Goal: Information Seeking & Learning: Learn about a topic

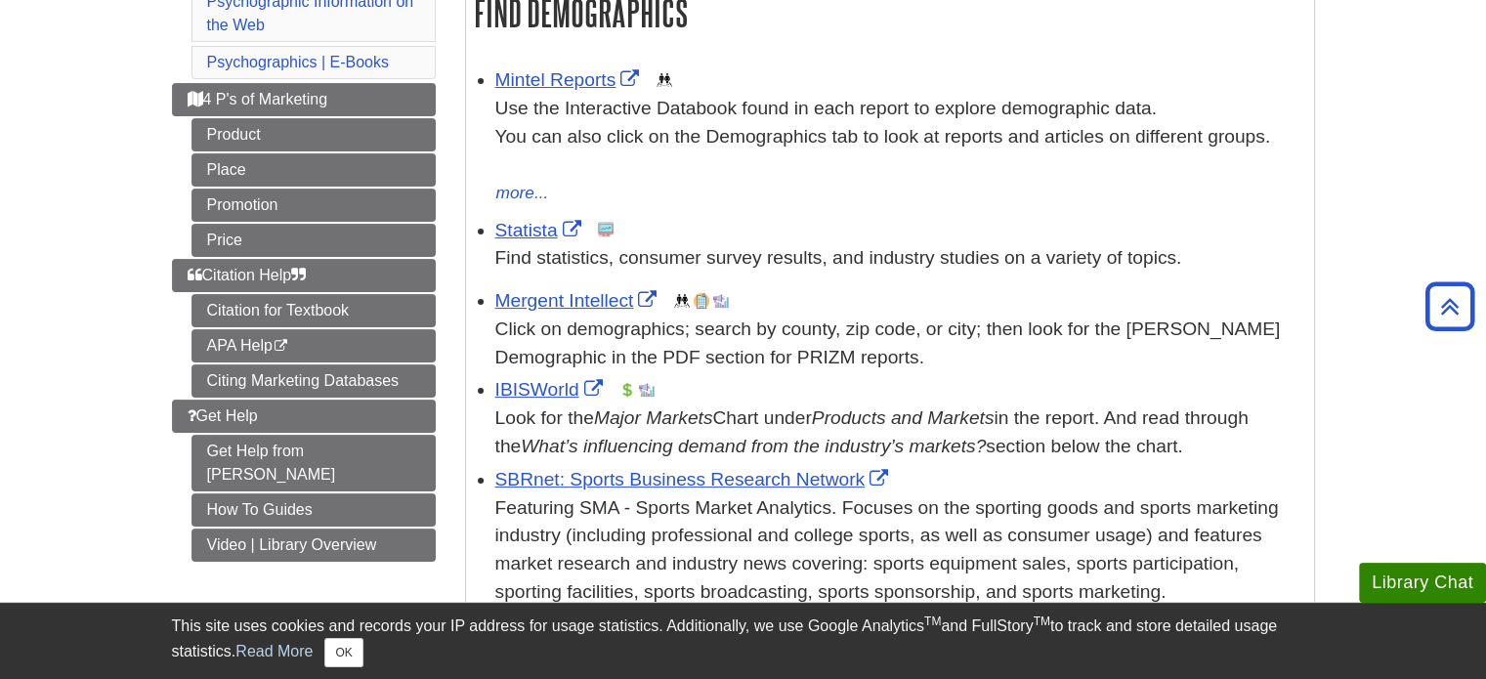
scroll to position [332, 0]
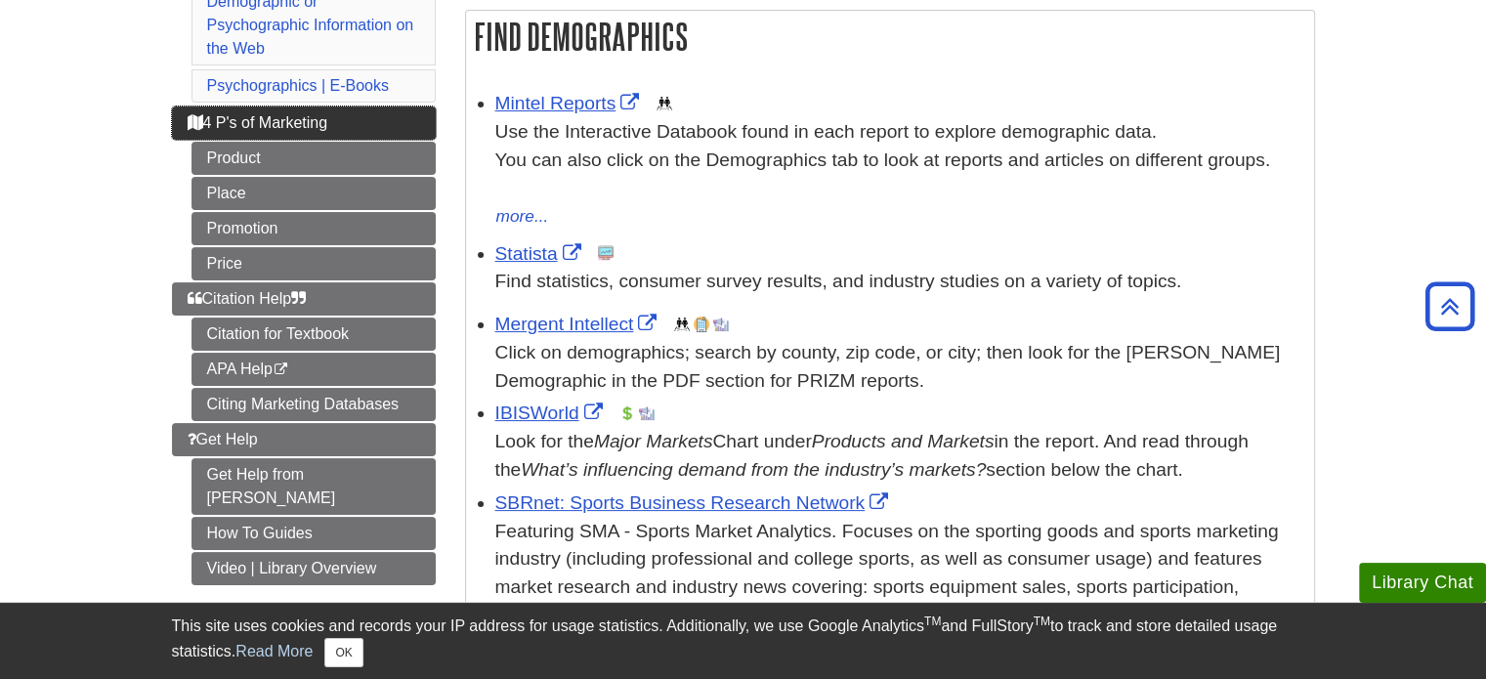
click at [389, 126] on link "4 P's of Marketing" at bounding box center [304, 123] width 264 height 33
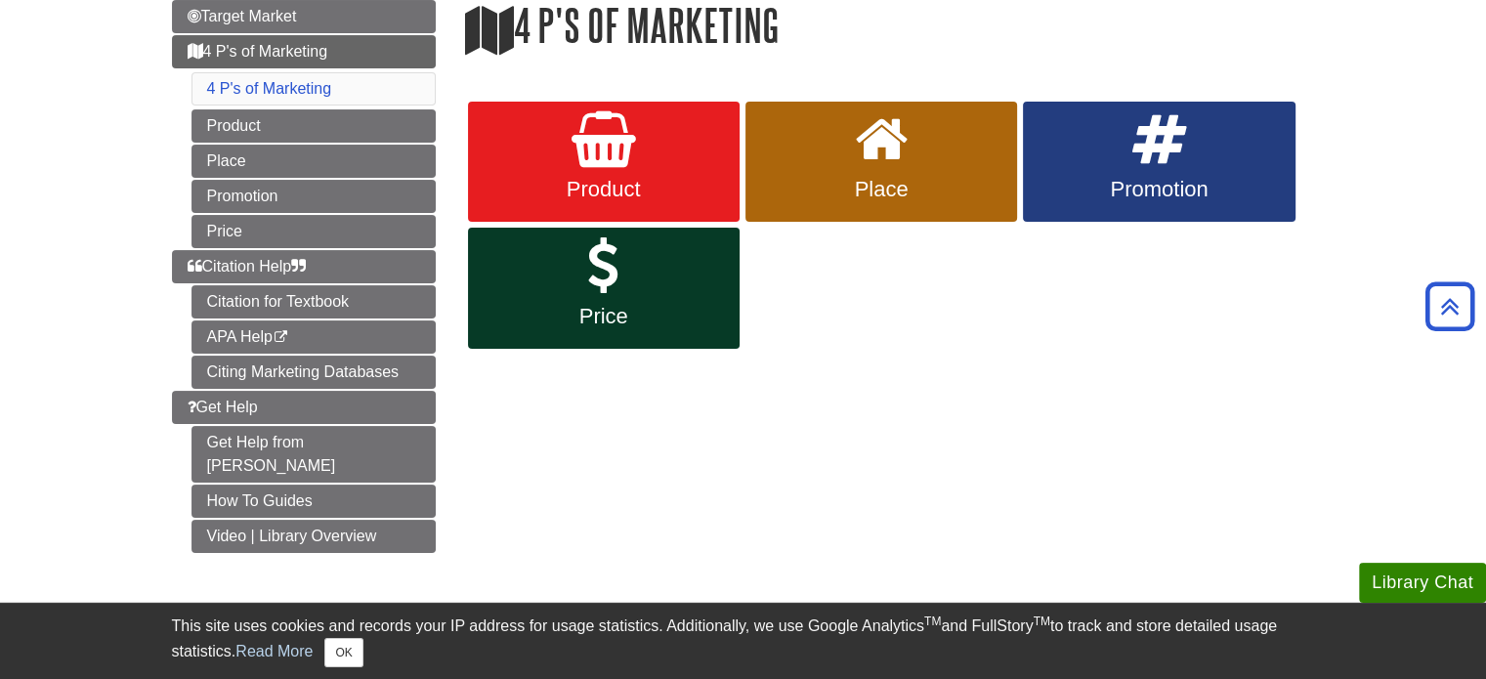
scroll to position [237, 0]
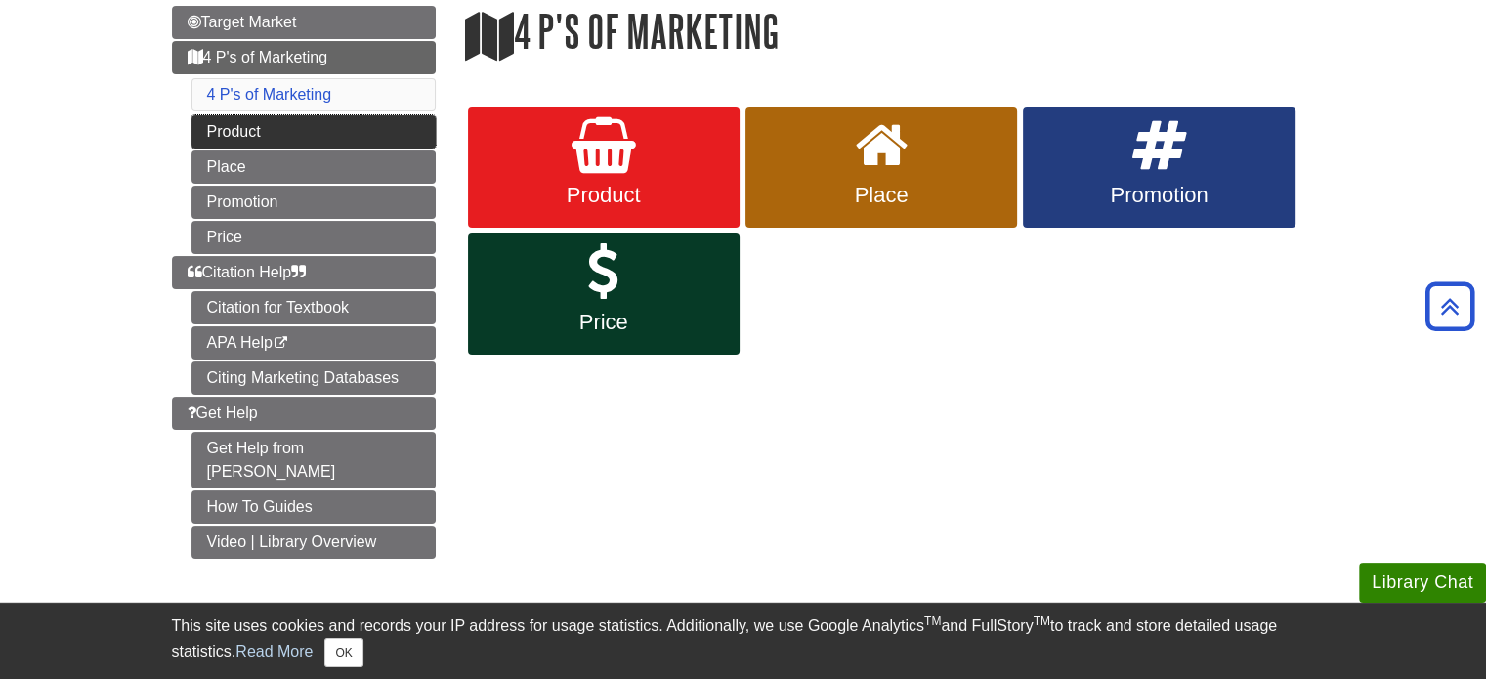
click at [418, 144] on link "Product" at bounding box center [314, 131] width 244 height 33
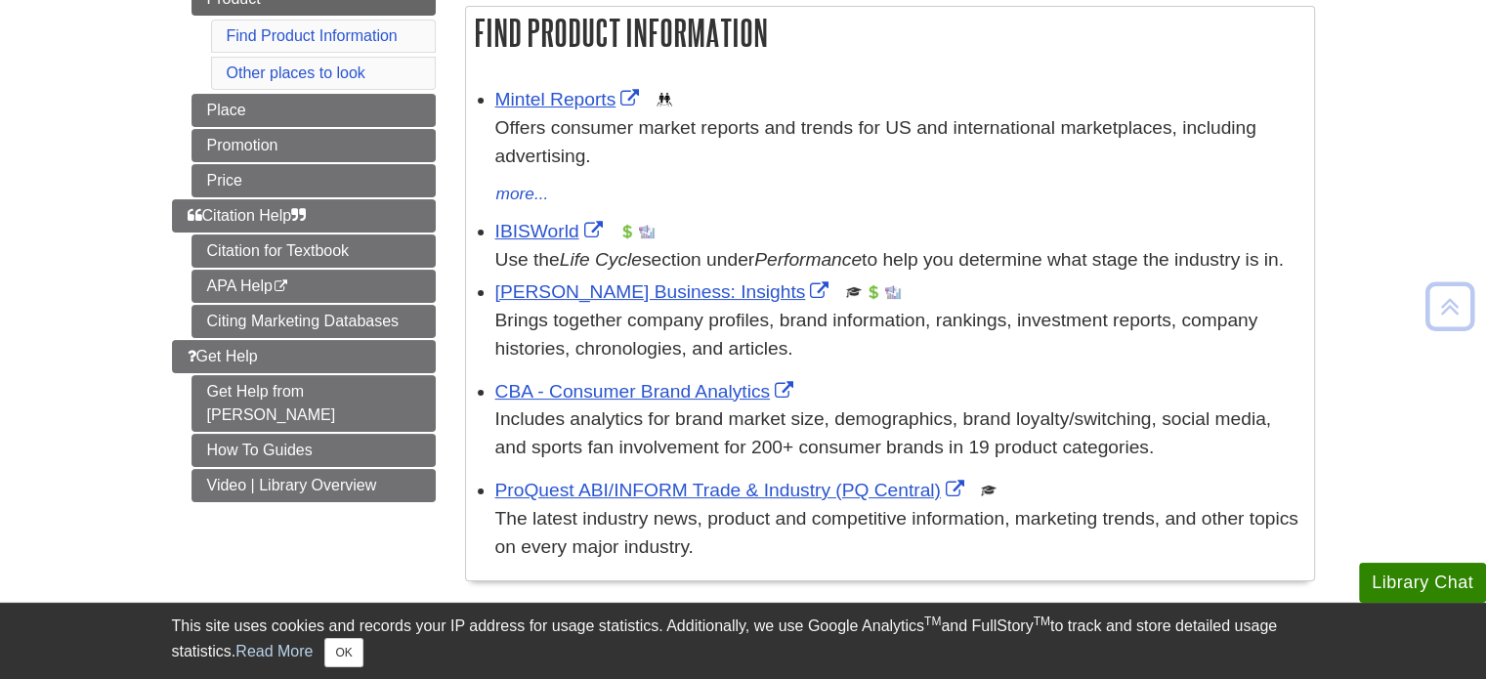
scroll to position [377, 0]
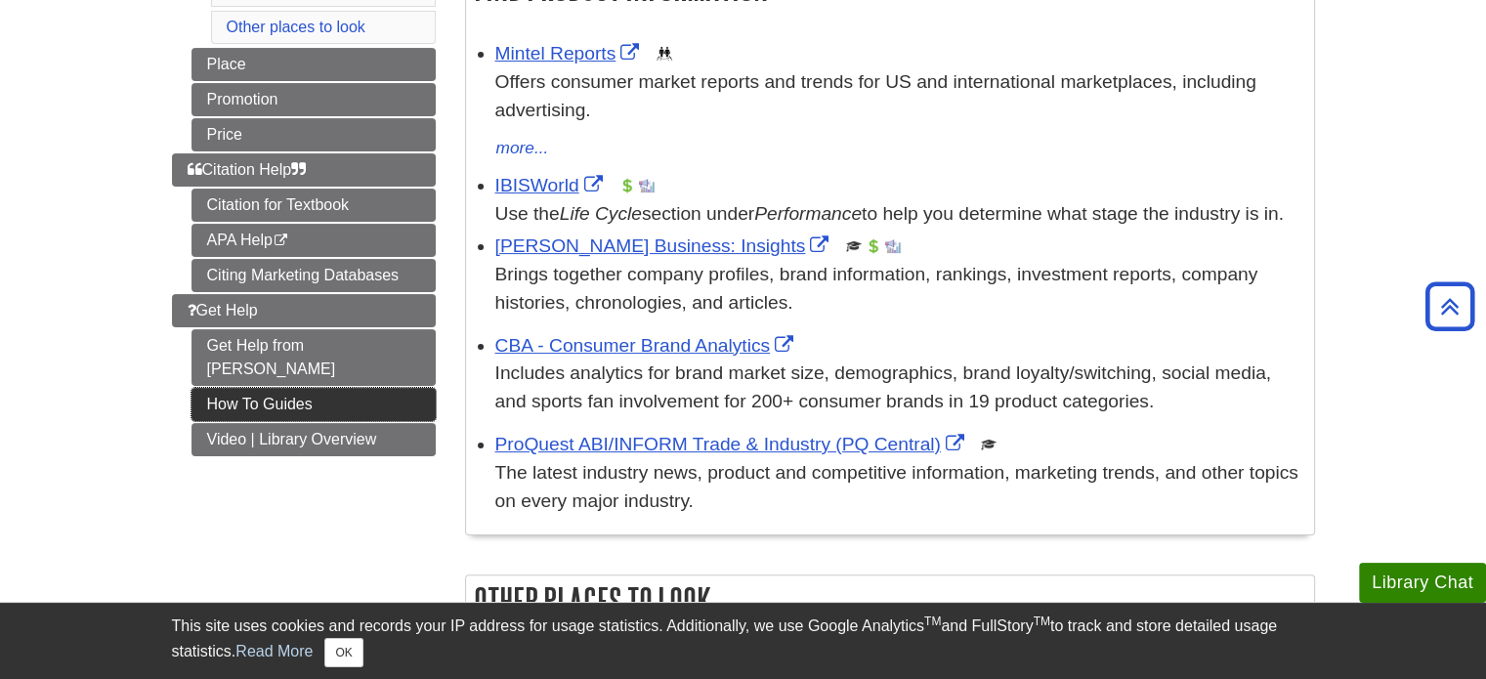
click at [340, 388] on link "How To Guides" at bounding box center [314, 404] width 244 height 33
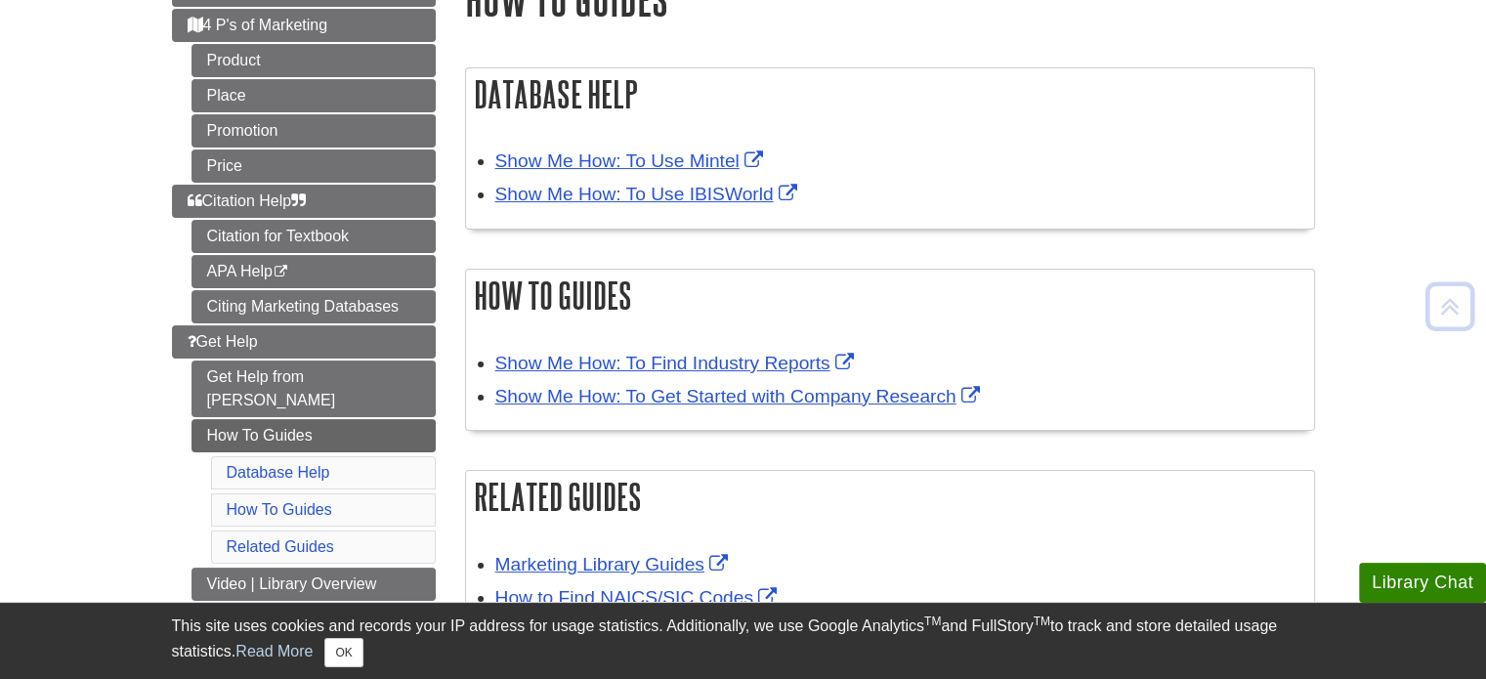
scroll to position [273, 0]
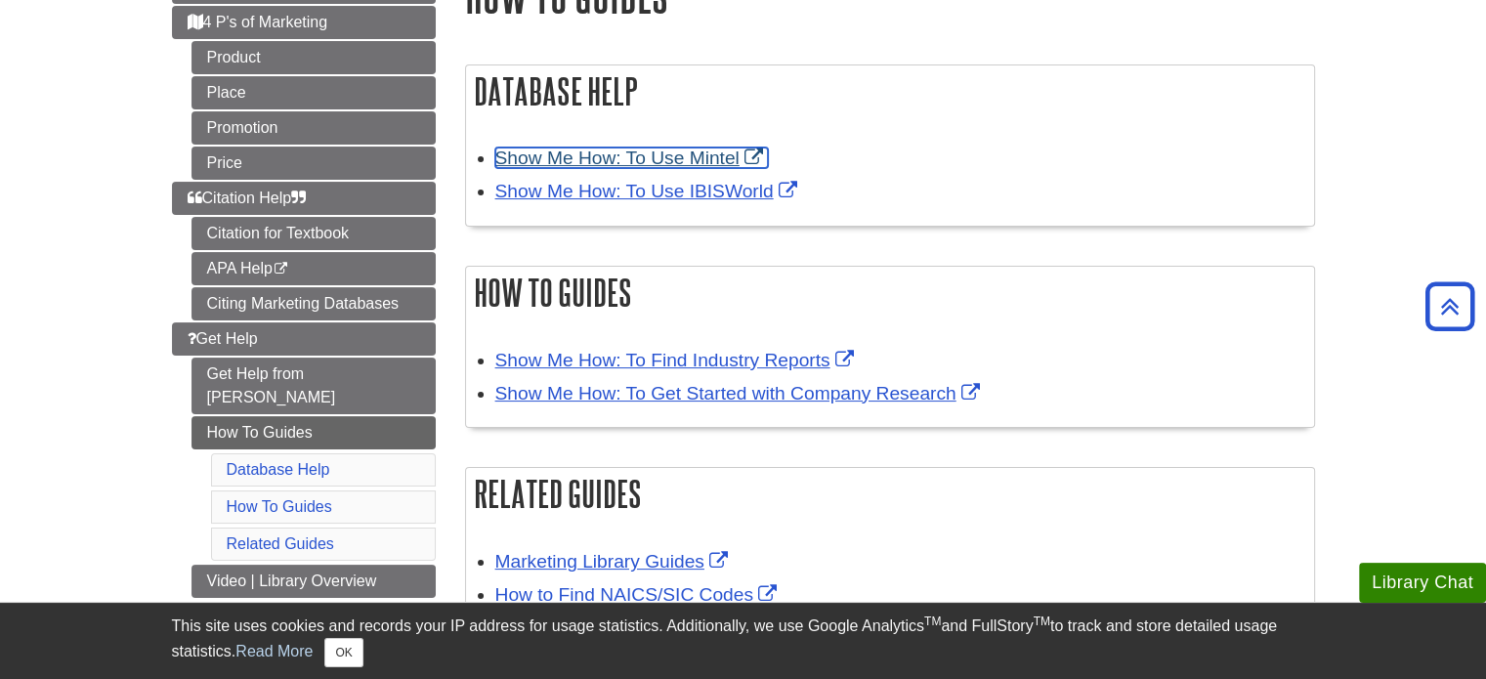
click at [703, 159] on link "Show Me How: To Use Mintel" at bounding box center [631, 158] width 273 height 21
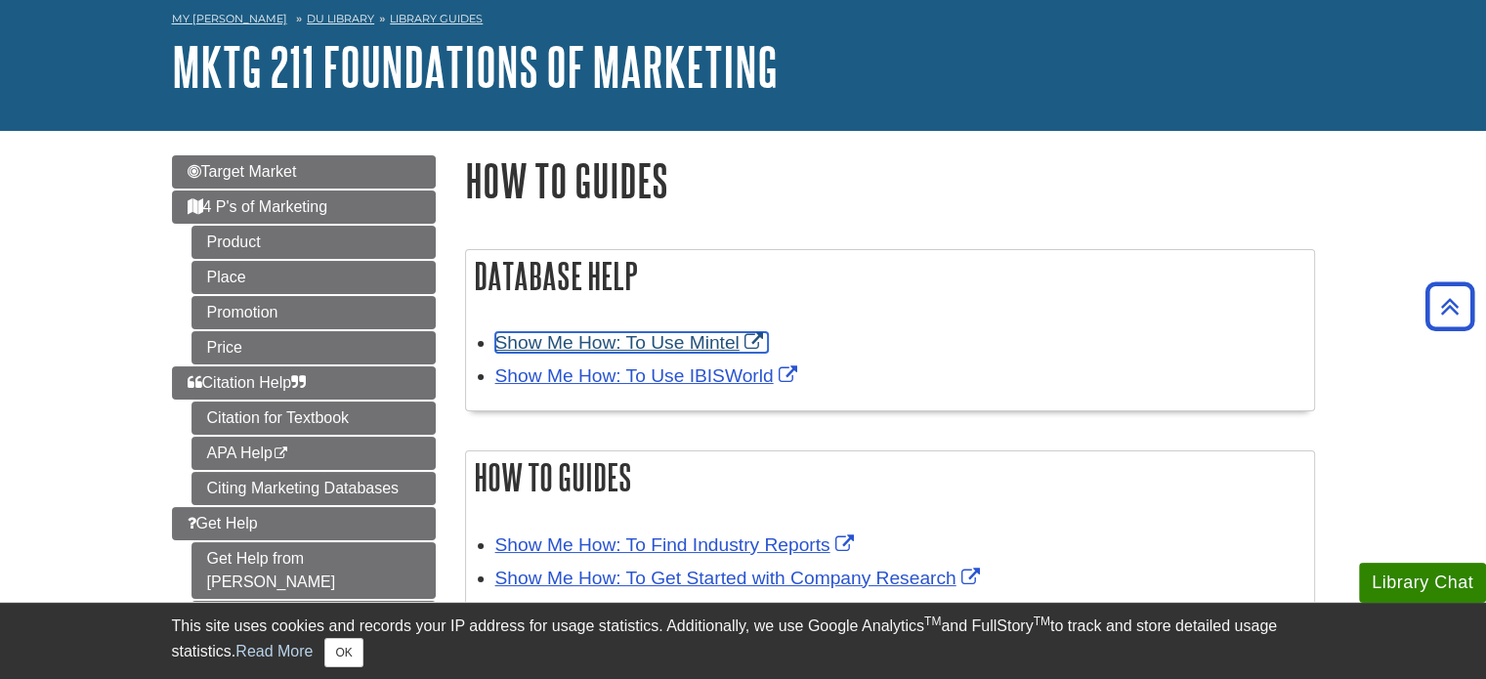
scroll to position [19, 0]
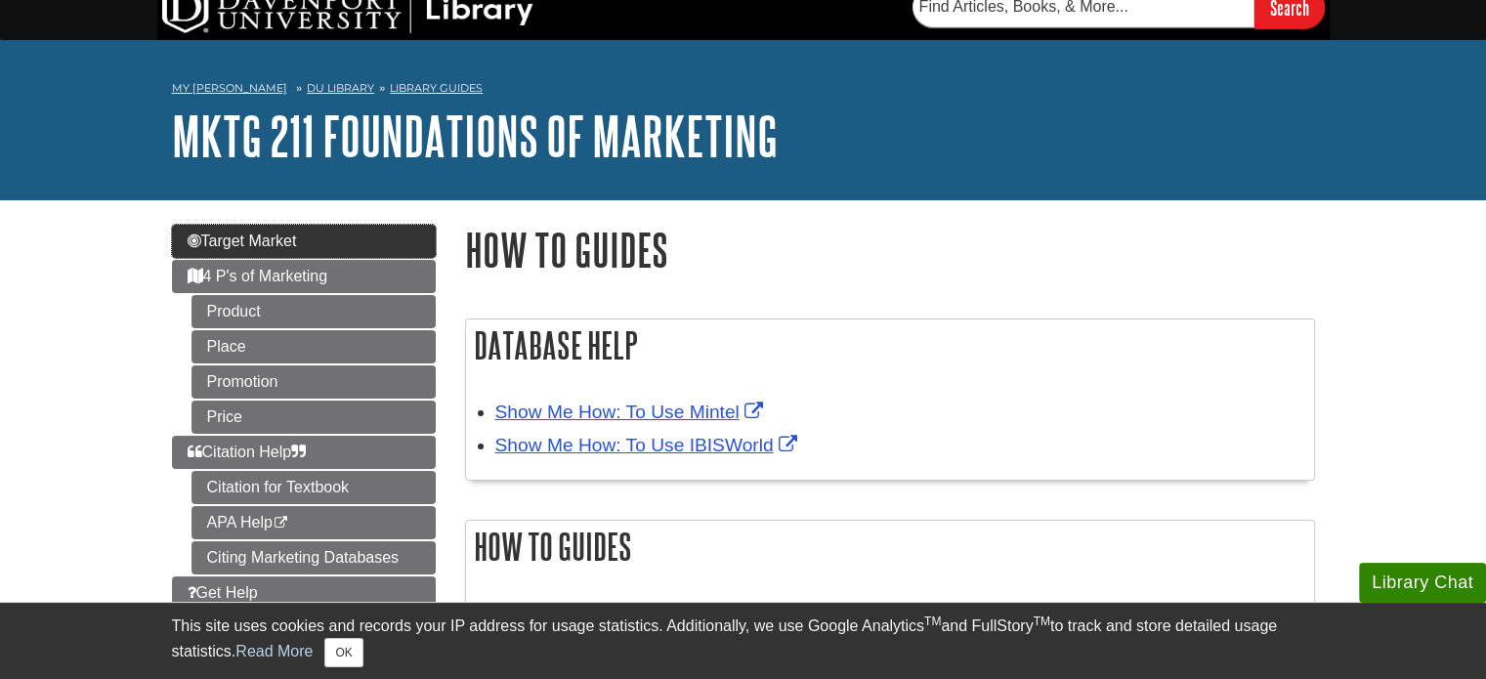
click at [242, 247] on span "Target Market" at bounding box center [242, 241] width 109 height 17
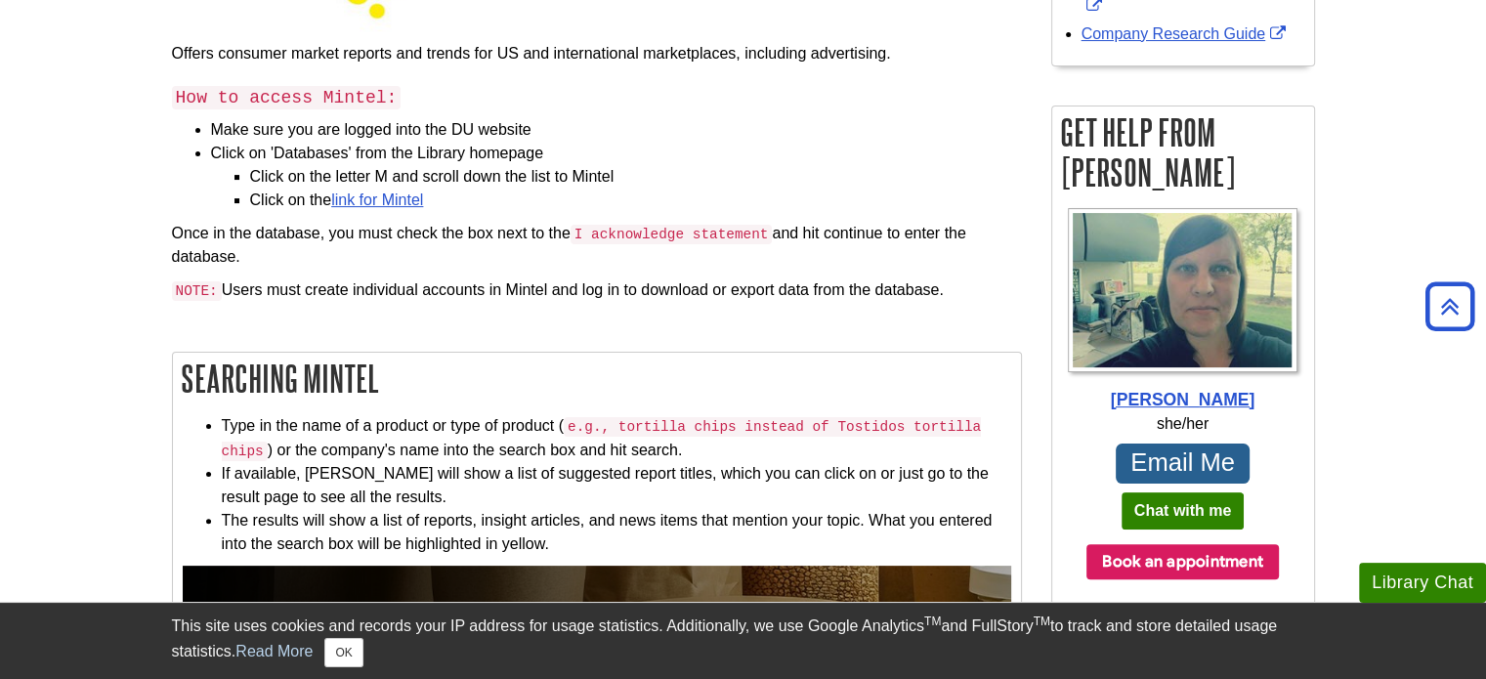
scroll to position [252, 0]
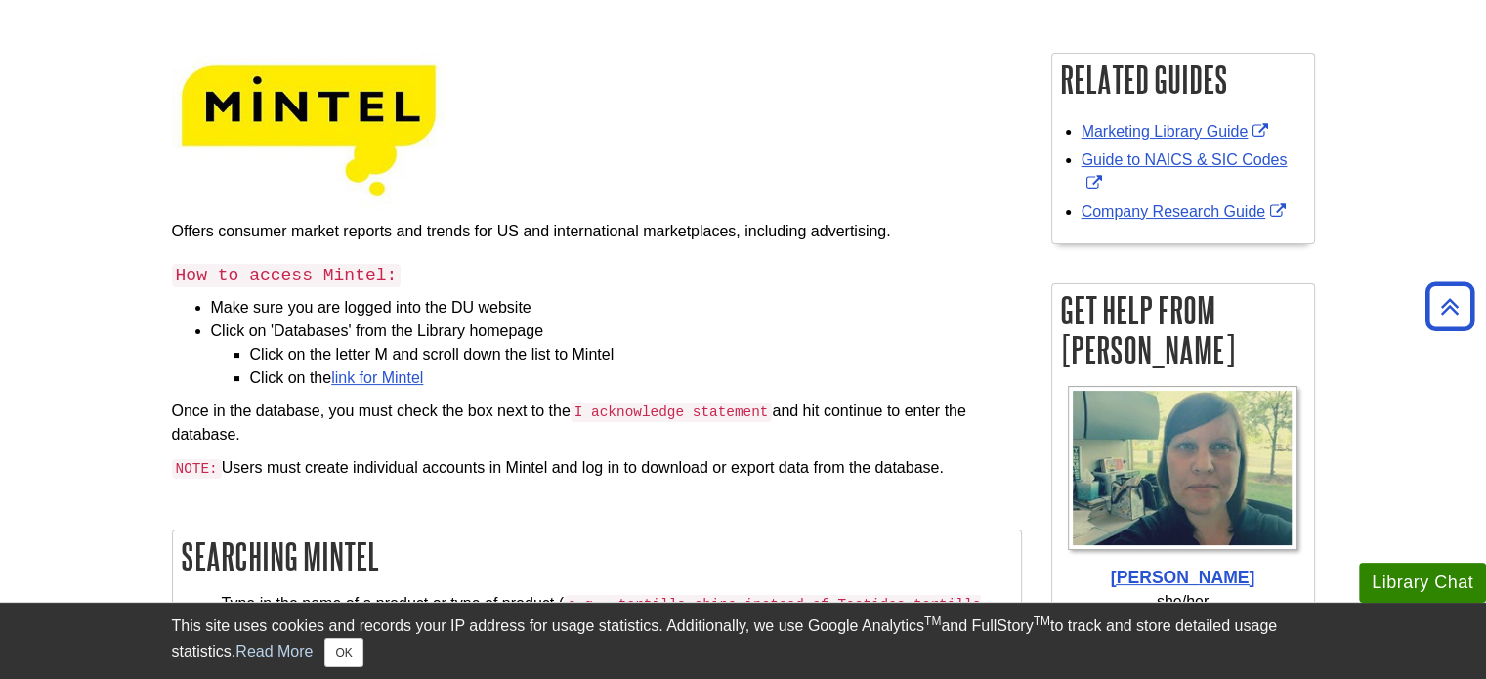
click at [385, 362] on li "Click on the letter M and scroll down the list to Mintel" at bounding box center [636, 354] width 772 height 23
click at [390, 378] on link "link for Mintel" at bounding box center [377, 377] width 92 height 17
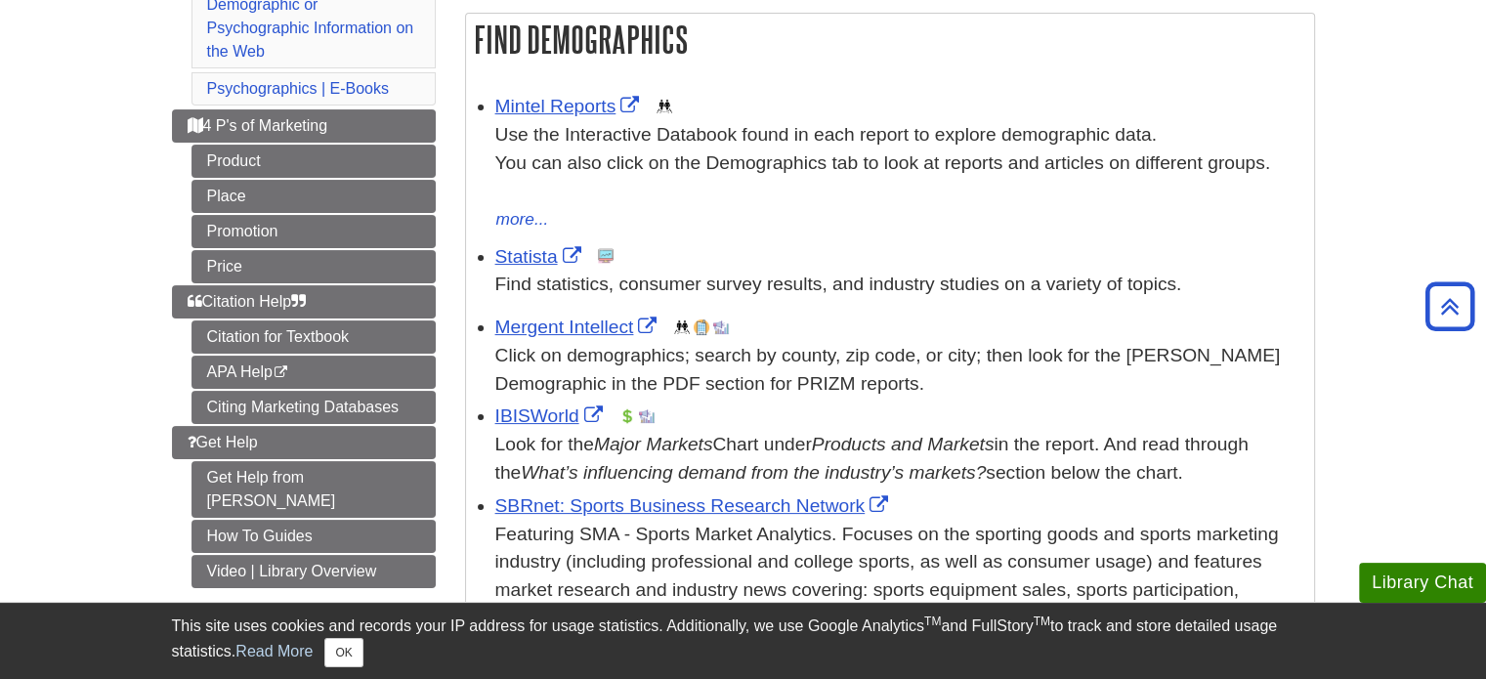
scroll to position [352, 0]
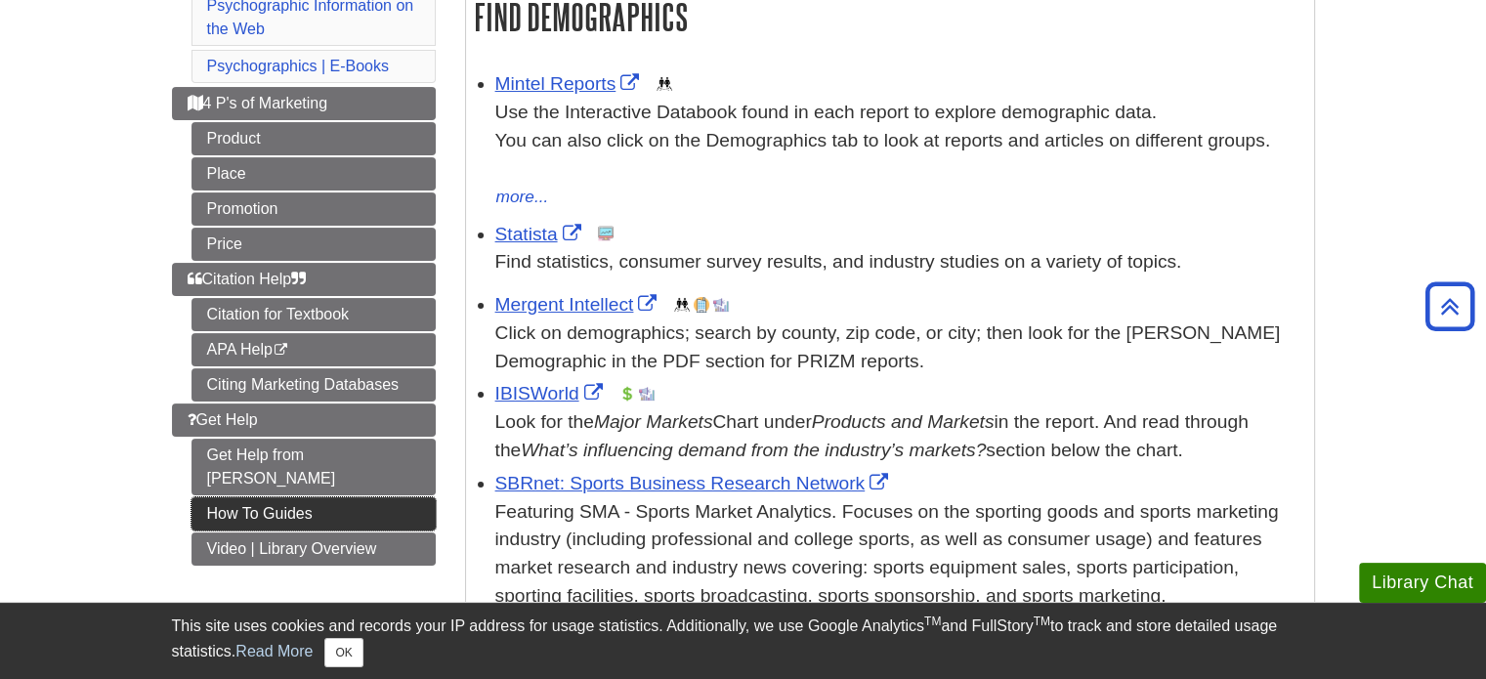
click at [374, 497] on link "How To Guides" at bounding box center [314, 513] width 244 height 33
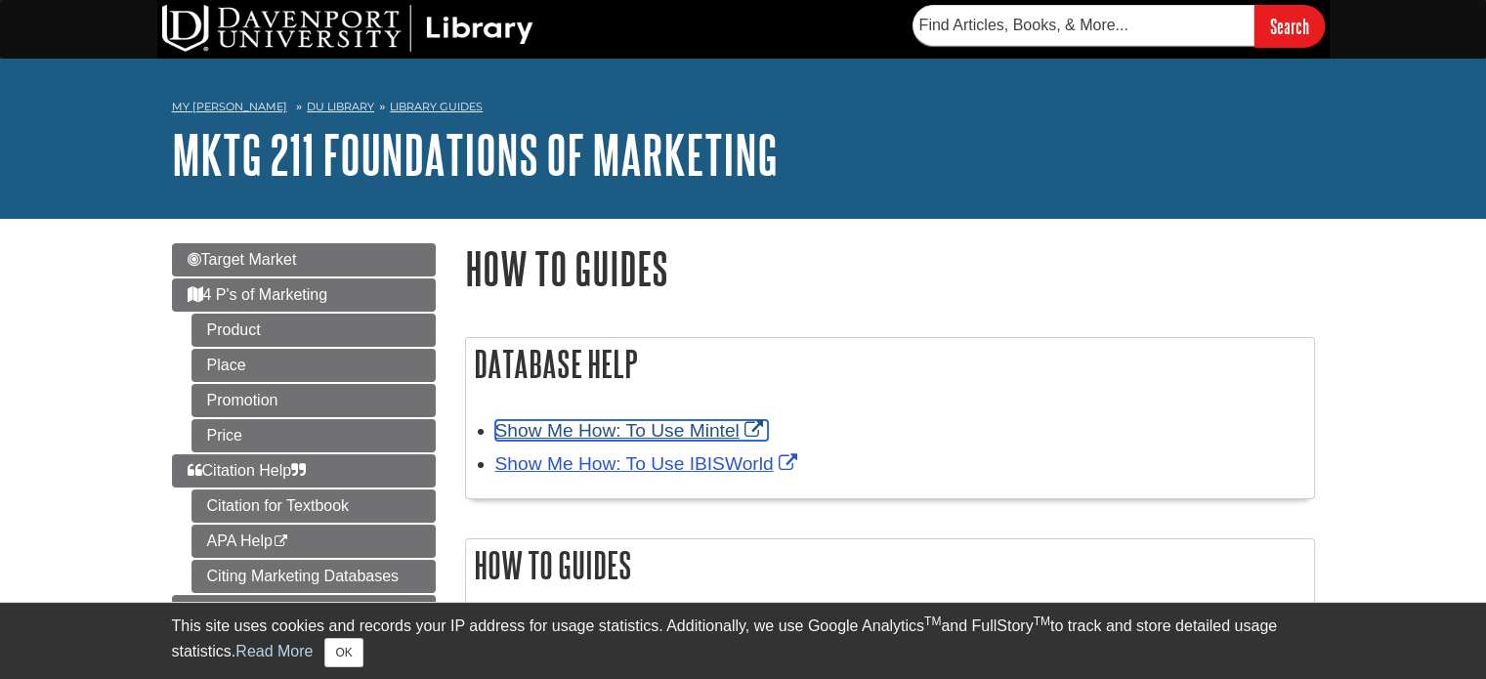
click at [718, 430] on link "Show Me How: To Use Mintel" at bounding box center [631, 430] width 273 height 21
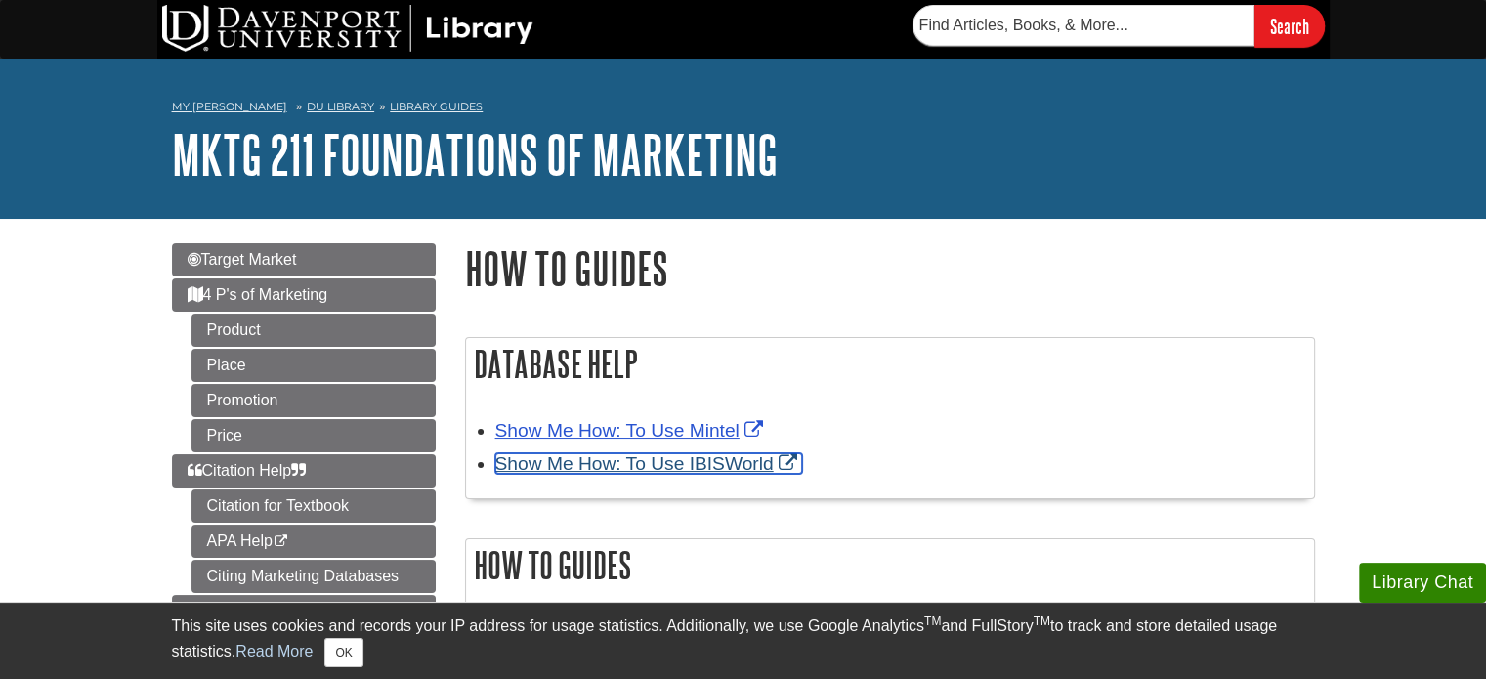
click at [728, 472] on link "Show Me How: To Use IBISWorld" at bounding box center [648, 463] width 307 height 21
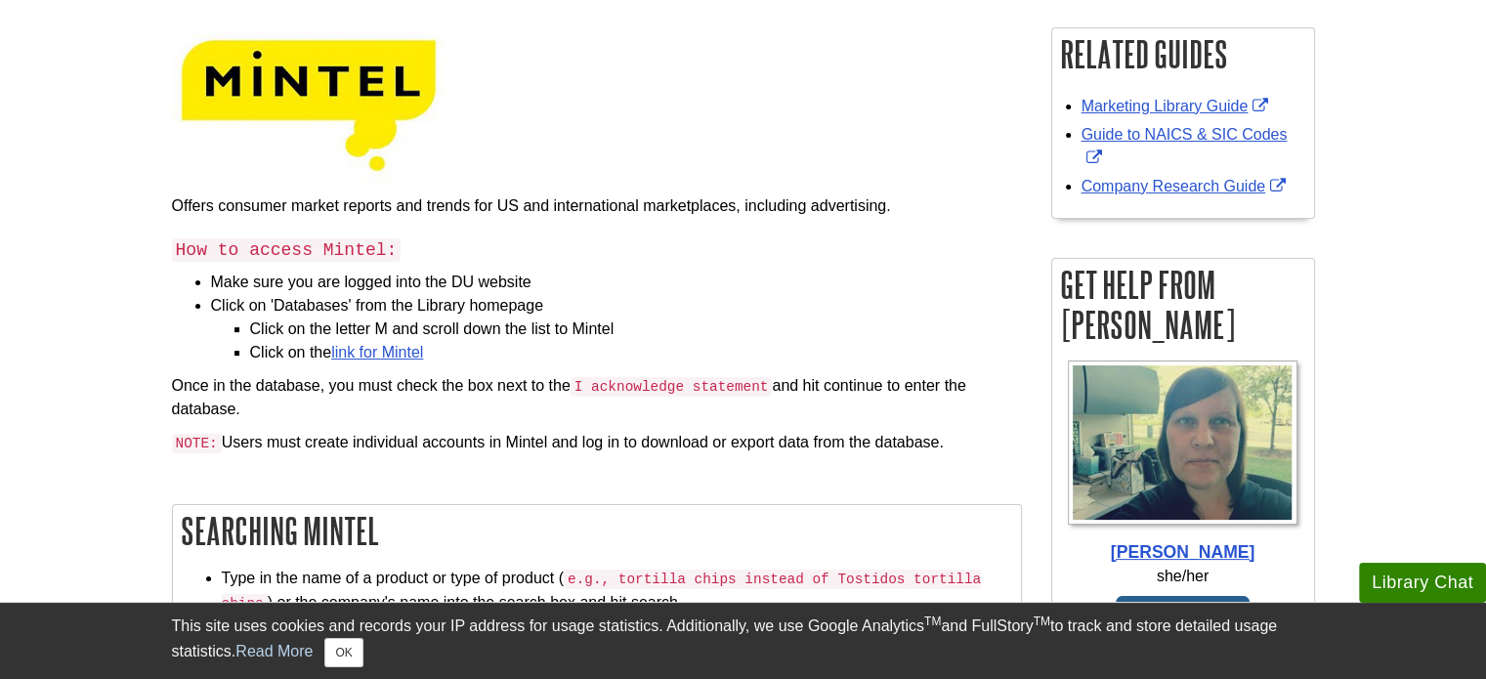
scroll to position [293, 0]
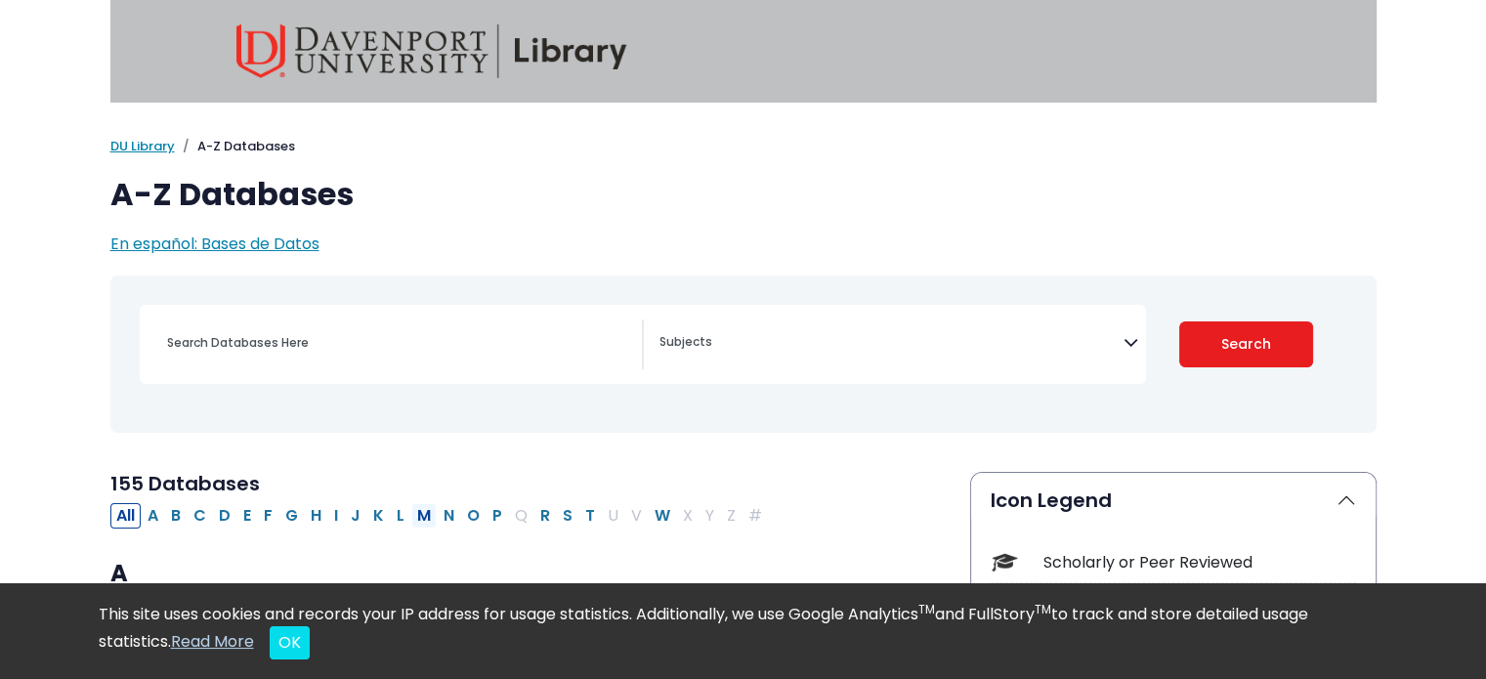
click at [418, 513] on button "M" at bounding box center [423, 515] width 25 height 25
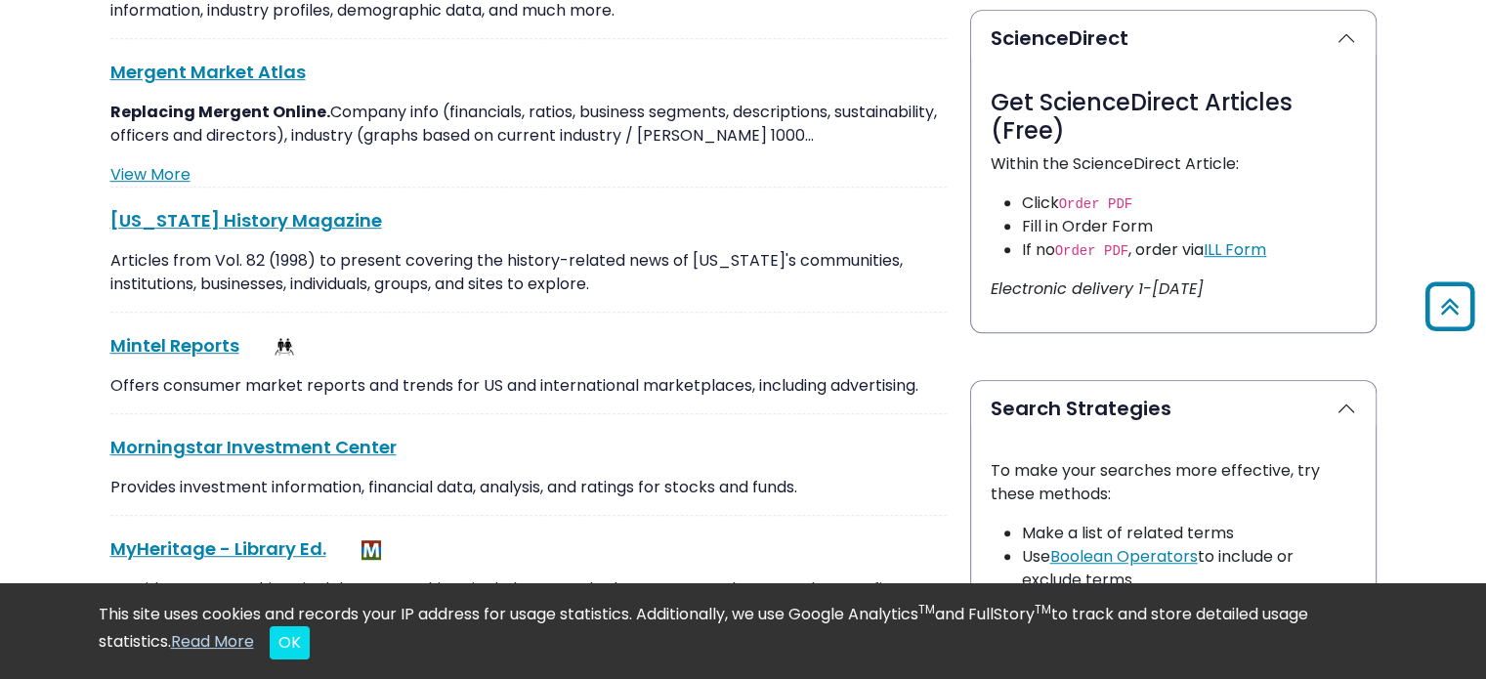
scroll to position [1077, 0]
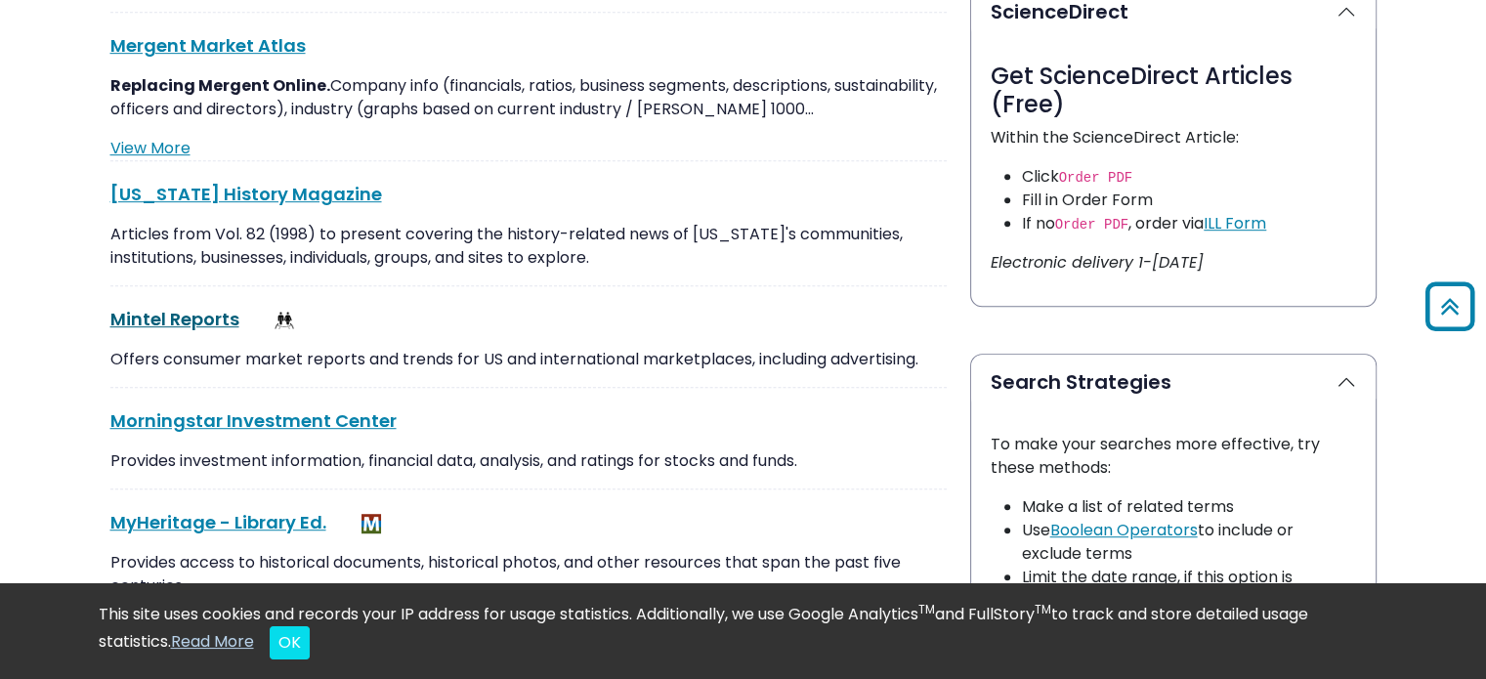
click at [195, 320] on link "Mintel Reports This link opens in a new window" at bounding box center [174, 319] width 129 height 24
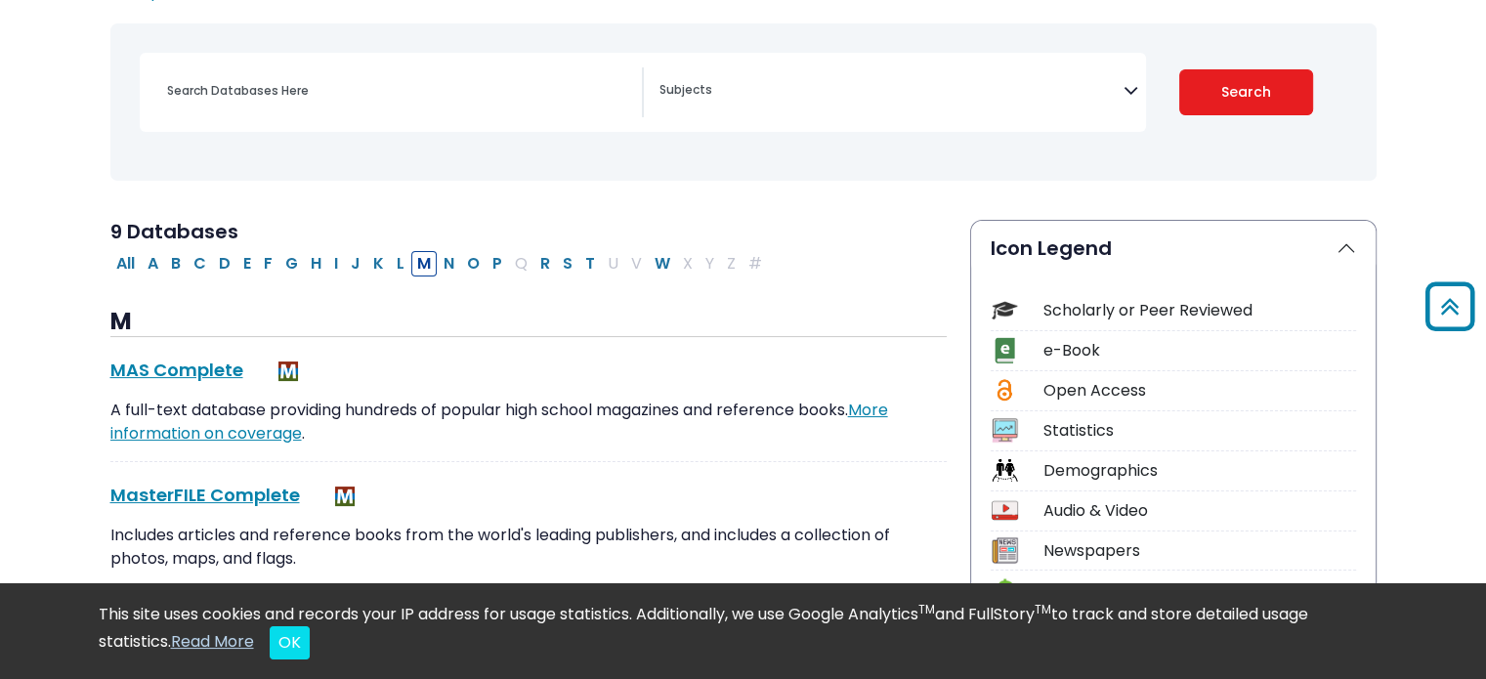
scroll to position [0, 0]
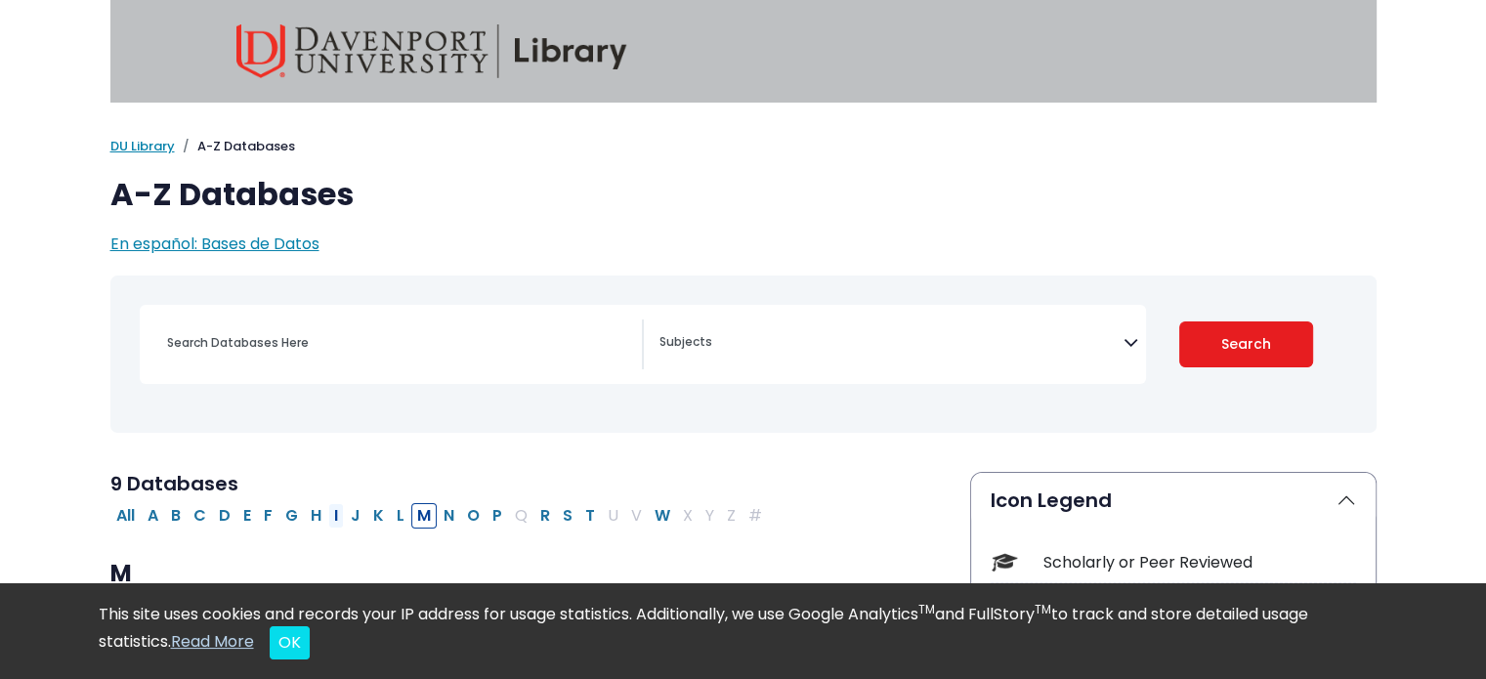
click at [335, 514] on button "I" at bounding box center [336, 515] width 16 height 25
select select "Database Subject Filter"
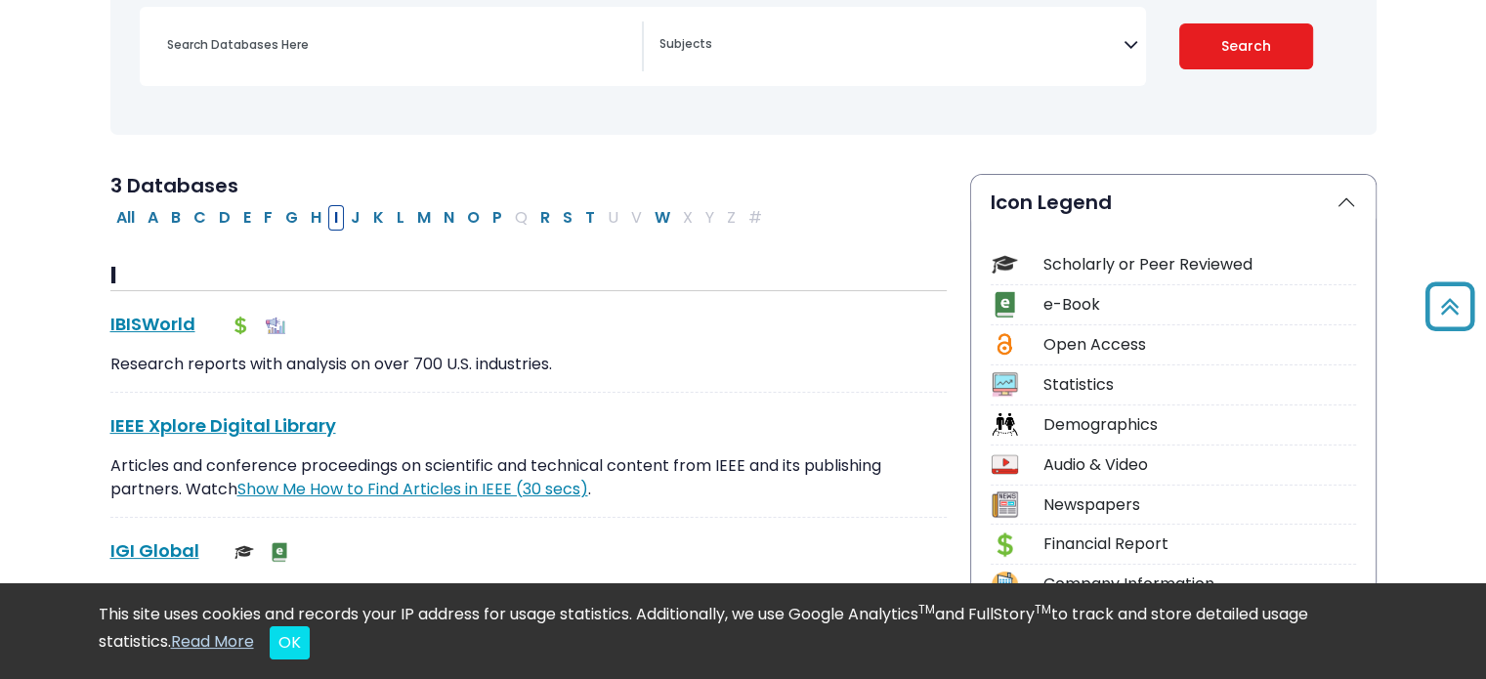
scroll to position [305, 0]
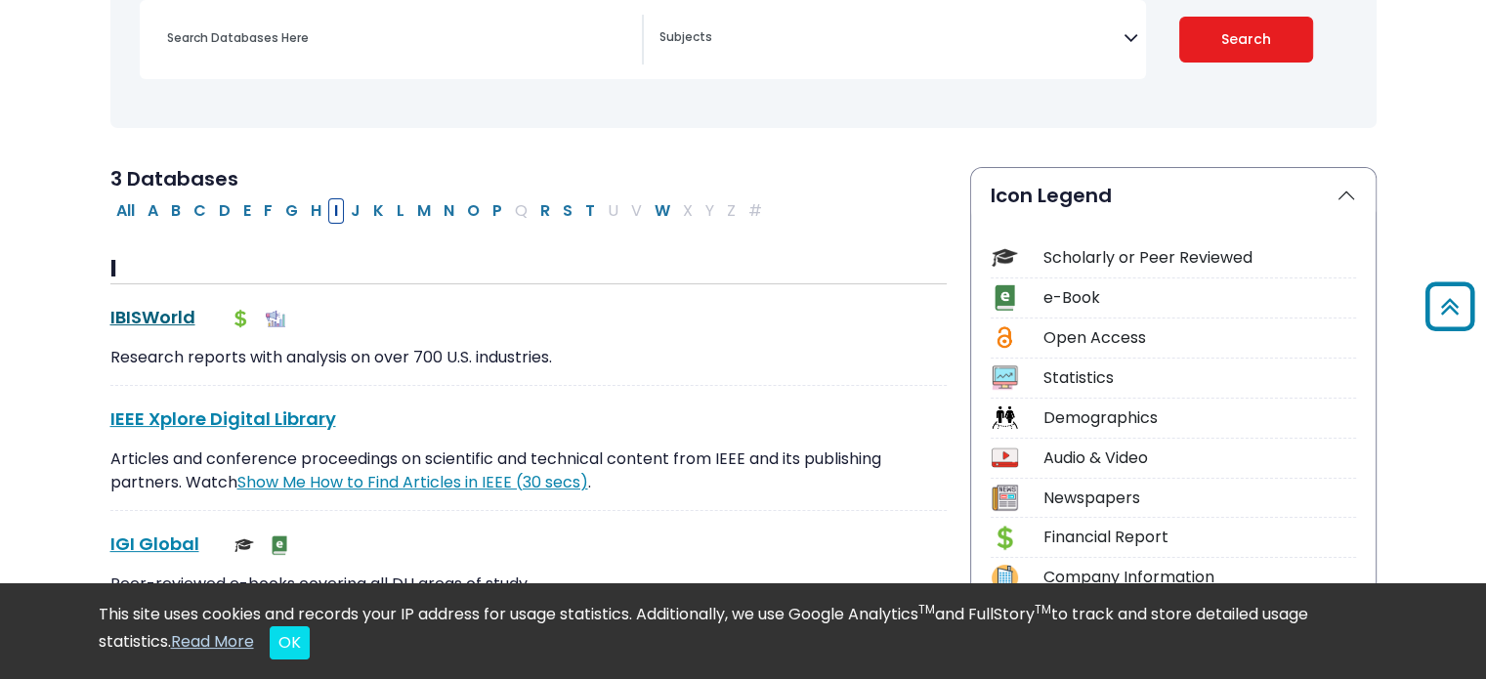
click at [170, 319] on link "IBISWorld This link opens in a new window" at bounding box center [152, 317] width 85 height 24
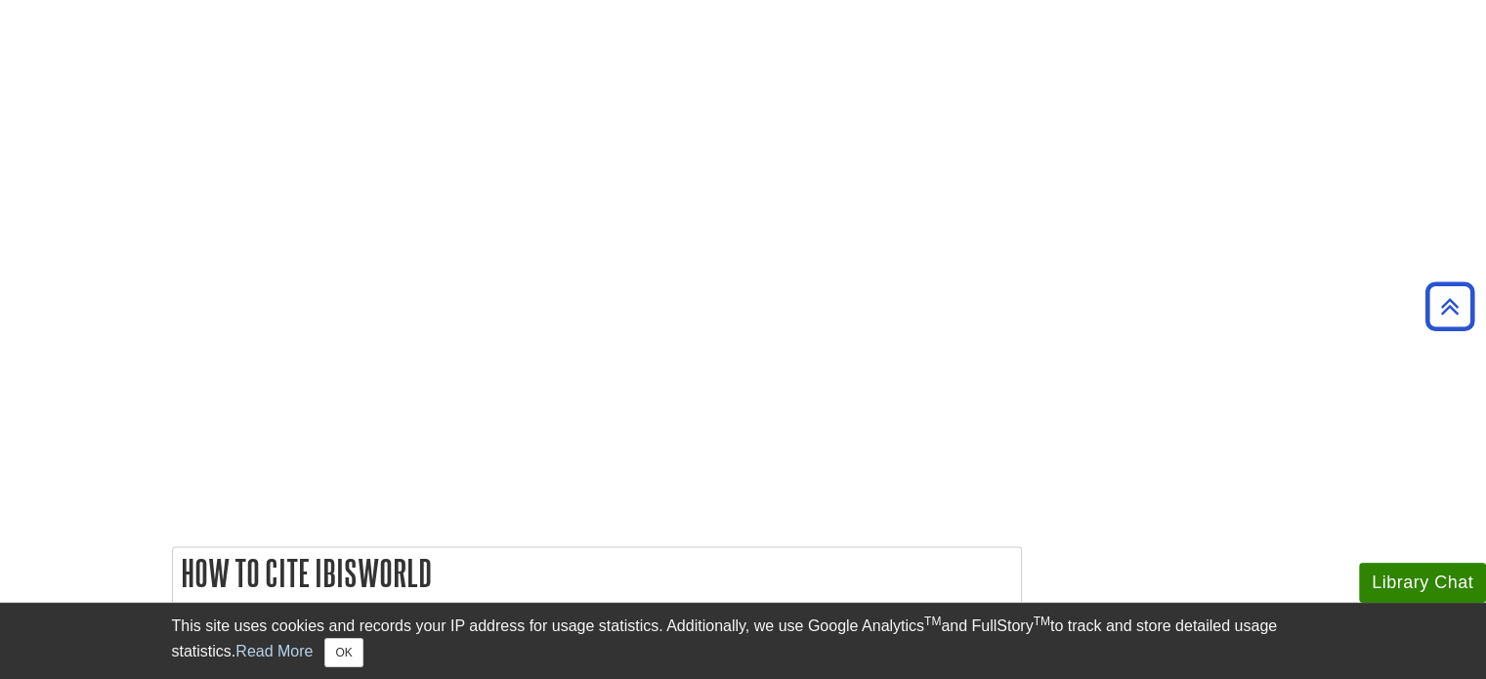
scroll to position [2232, 0]
